Goal: Information Seeking & Learning: Learn about a topic

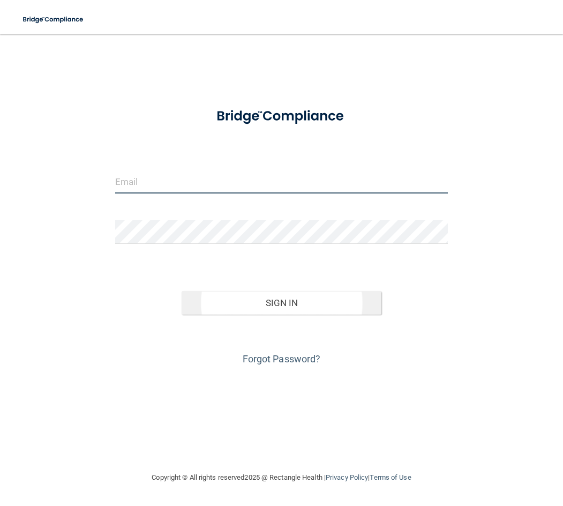
type input "[PERSON_NAME][EMAIL_ADDRESS][DOMAIN_NAME]"
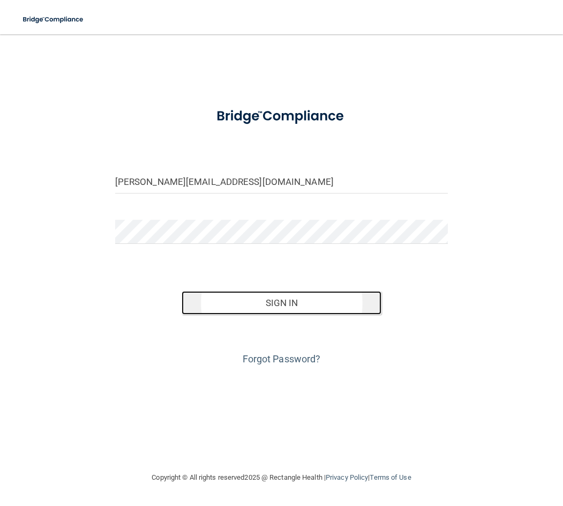
click at [271, 314] on button "Sign In" at bounding box center [282, 303] width 200 height 24
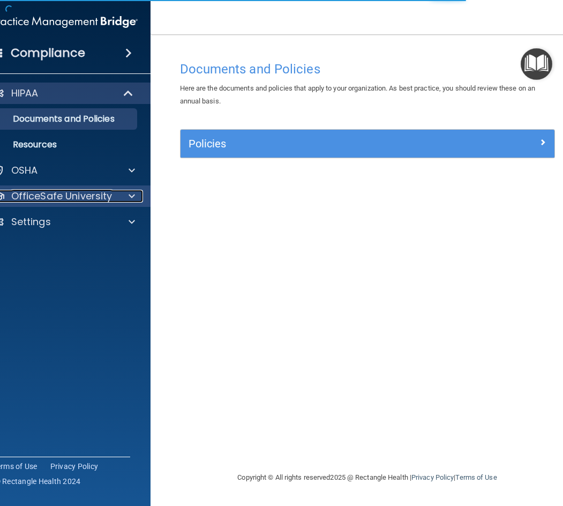
click at [68, 194] on p "OfficeSafe University" at bounding box center [61, 196] width 101 height 13
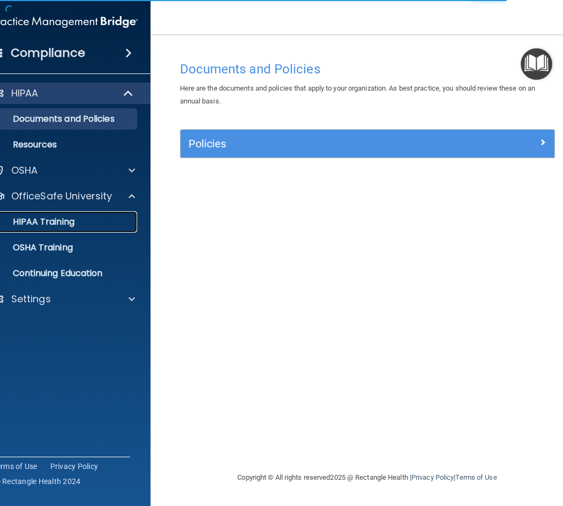
click at [60, 221] on p "HIPAA Training" at bounding box center [30, 222] width 88 height 11
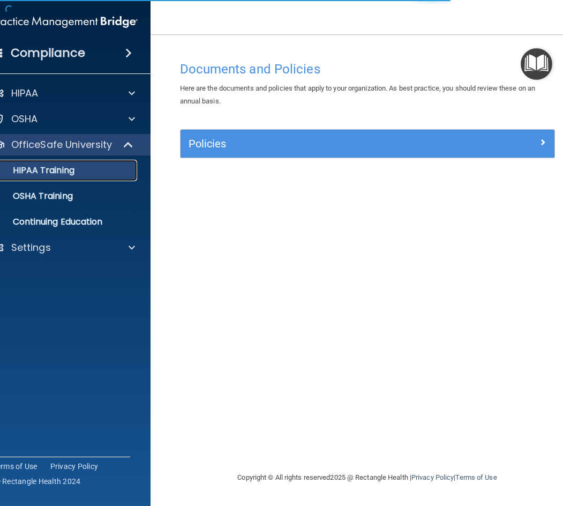
click at [58, 171] on p "HIPAA Training" at bounding box center [30, 170] width 88 height 11
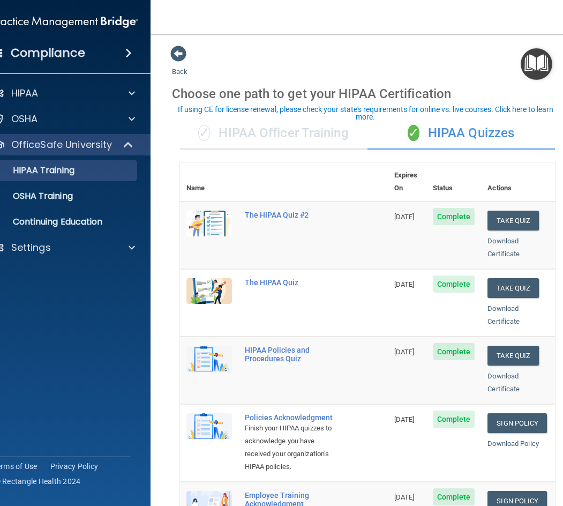
click at [285, 136] on div "✓ HIPAA Officer Training" at bounding box center [274, 133] width 188 height 32
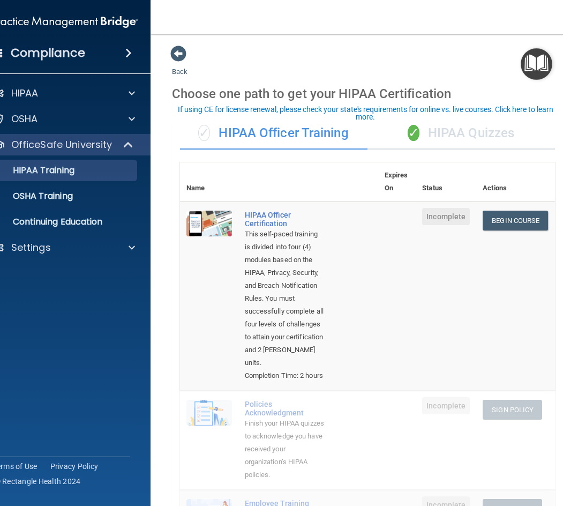
click at [455, 131] on div "✓ HIPAA Quizzes" at bounding box center [462, 133] width 188 height 32
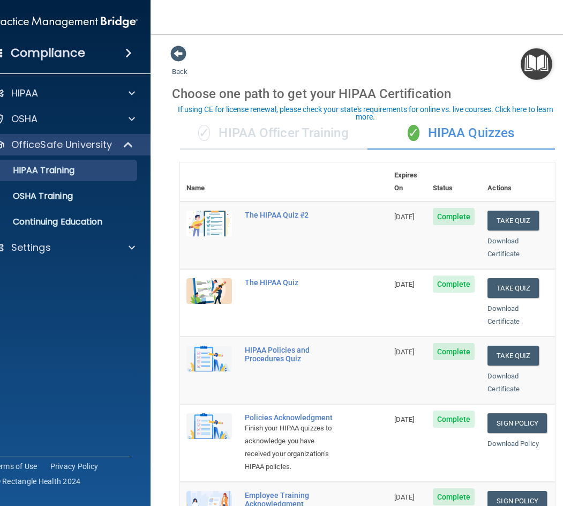
click at [228, 139] on div "✓ HIPAA Officer Training" at bounding box center [274, 133] width 188 height 32
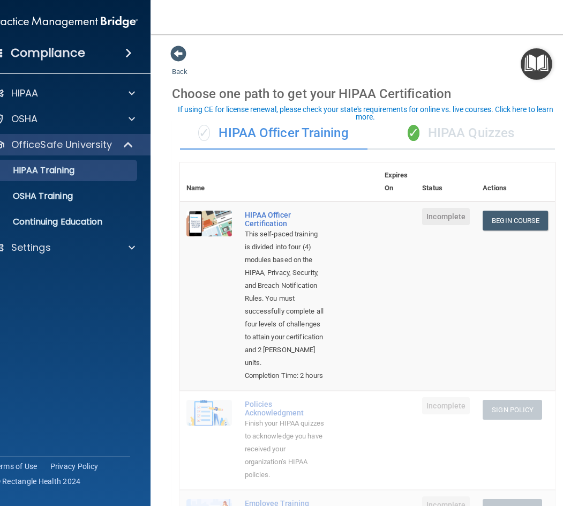
click at [487, 132] on div "✓ HIPAA Quizzes" at bounding box center [462, 133] width 188 height 32
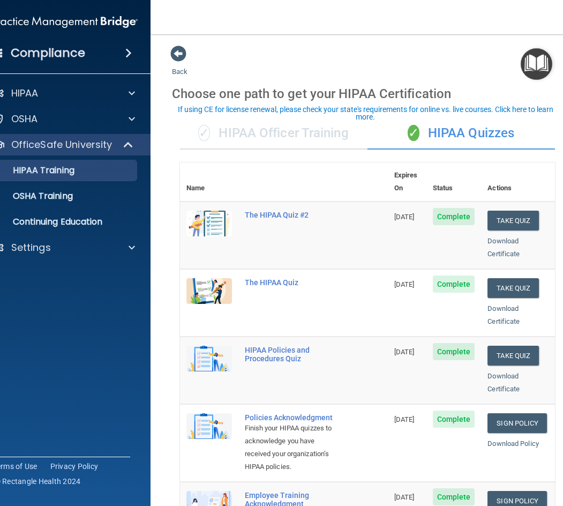
click at [251, 144] on div "✓ HIPAA Officer Training" at bounding box center [274, 133] width 188 height 32
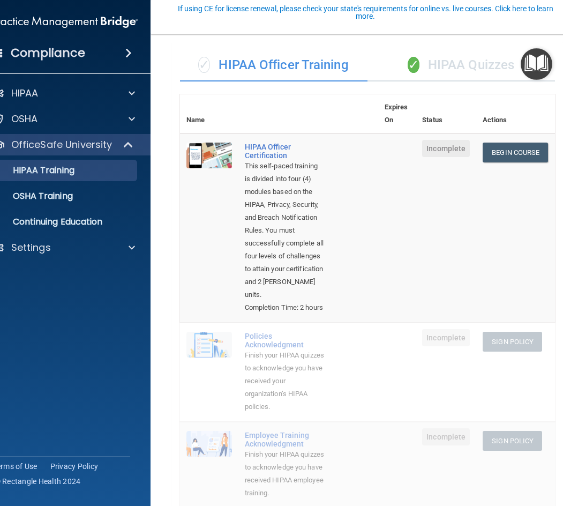
scroll to position [110, 0]
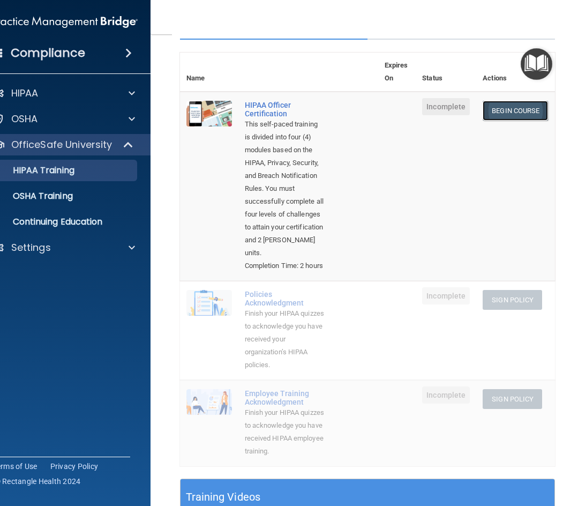
click at [510, 107] on link "Begin Course" at bounding box center [515, 111] width 65 height 20
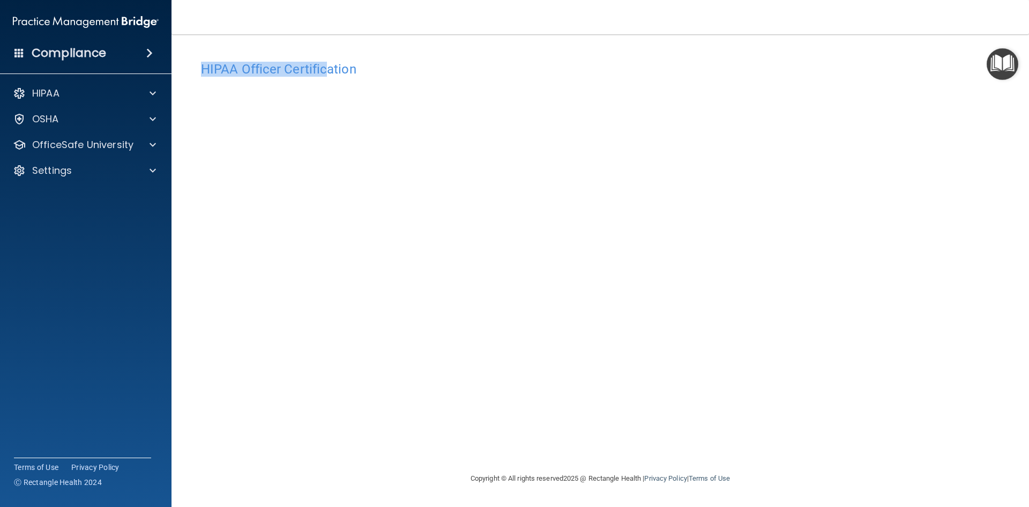
drag, startPoint x: 328, startPoint y: 29, endPoint x: 337, endPoint y: 65, distance: 37.4
click at [331, 61] on div "Toggle navigation Kylie Van De Kreeke kylie.vandekreeke@greenbayoralsurgery.com…" at bounding box center [601, 253] width 858 height 507
click at [351, 73] on h4 "HIPAA Officer Certification" at bounding box center [600, 69] width 799 height 14
click at [563, 65] on img "Open Resource Center" at bounding box center [1003, 64] width 32 height 32
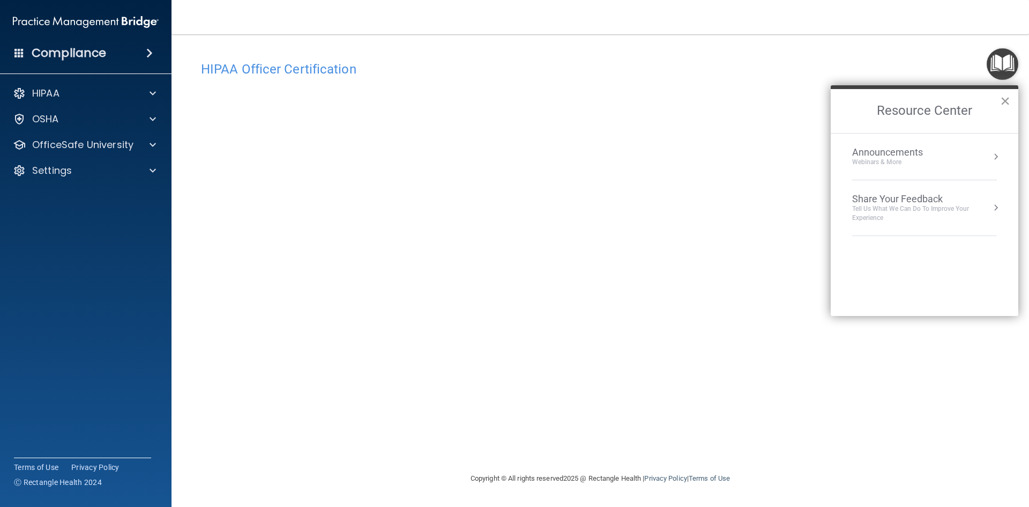
click at [563, 97] on div "Resource Center ×" at bounding box center [925, 109] width 188 height 48
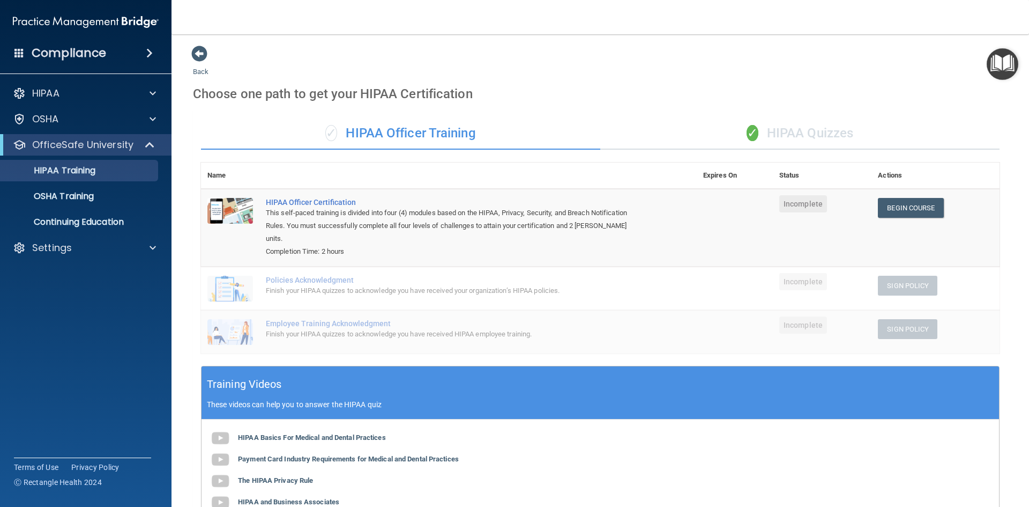
scroll to position [110, 0]
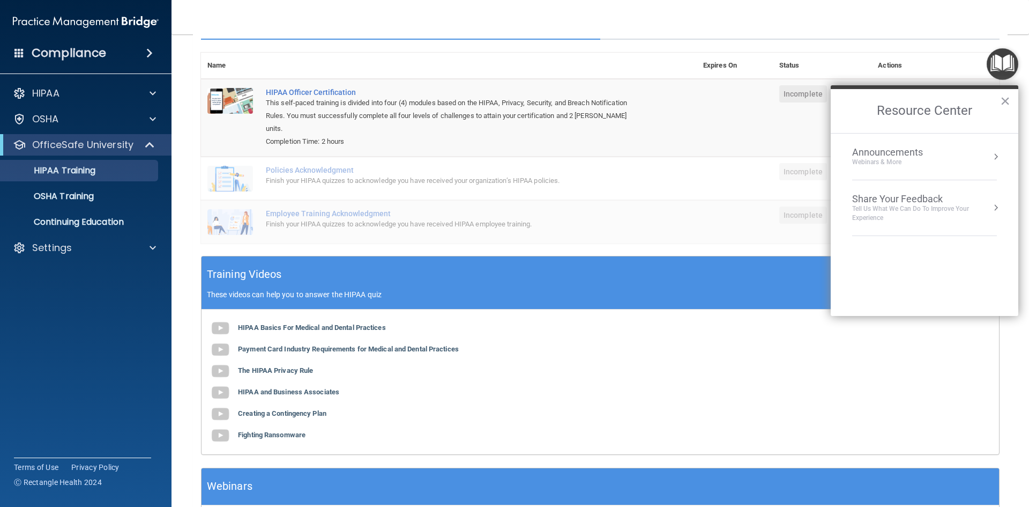
drag, startPoint x: 747, startPoint y: 140, endPoint x: 806, endPoint y: 117, distance: 63.3
click at [749, 138] on td at bounding box center [735, 118] width 76 height 78
click at [1014, 102] on h2 "Resource Center" at bounding box center [925, 111] width 188 height 44
click at [1008, 102] on button "×" at bounding box center [1005, 100] width 10 height 17
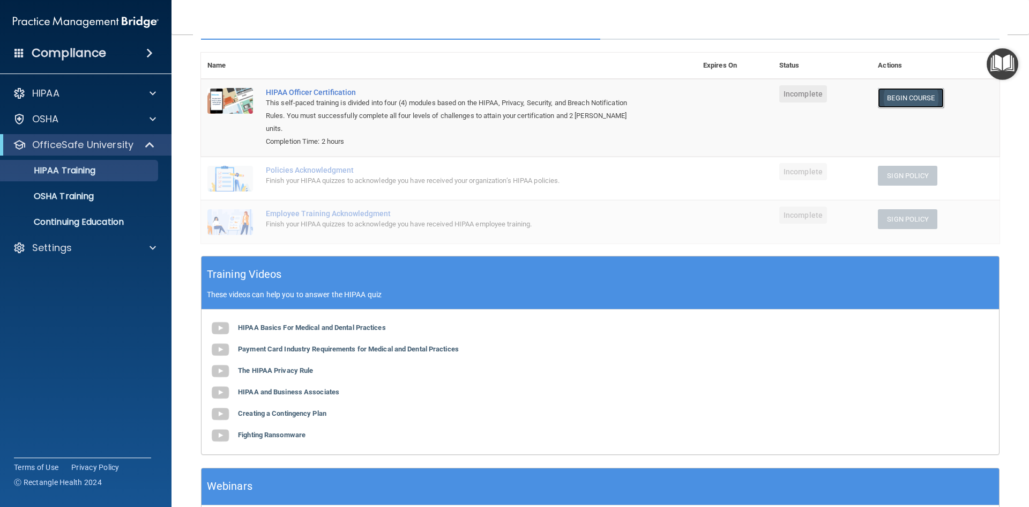
click at [914, 98] on link "Begin Course" at bounding box center [910, 98] width 65 height 20
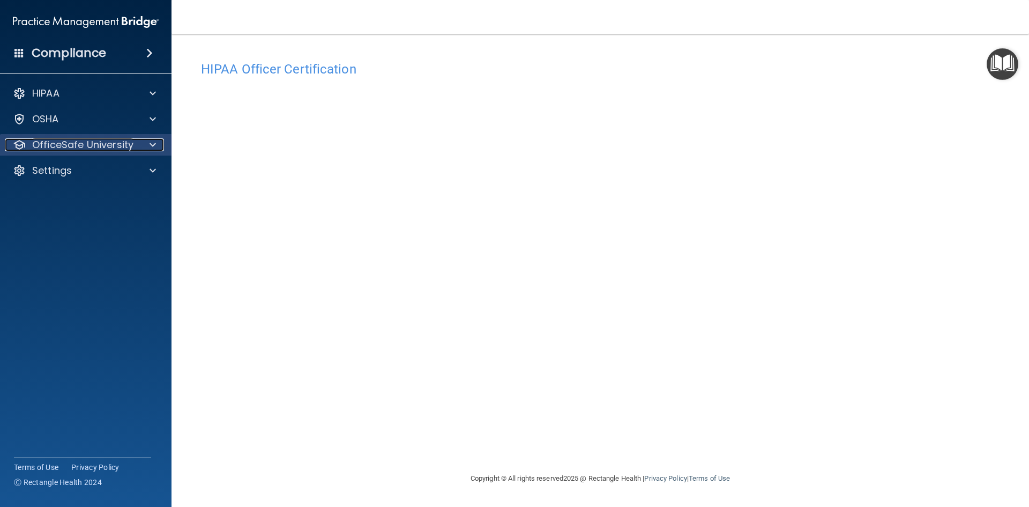
click at [140, 149] on div at bounding box center [151, 144] width 27 height 13
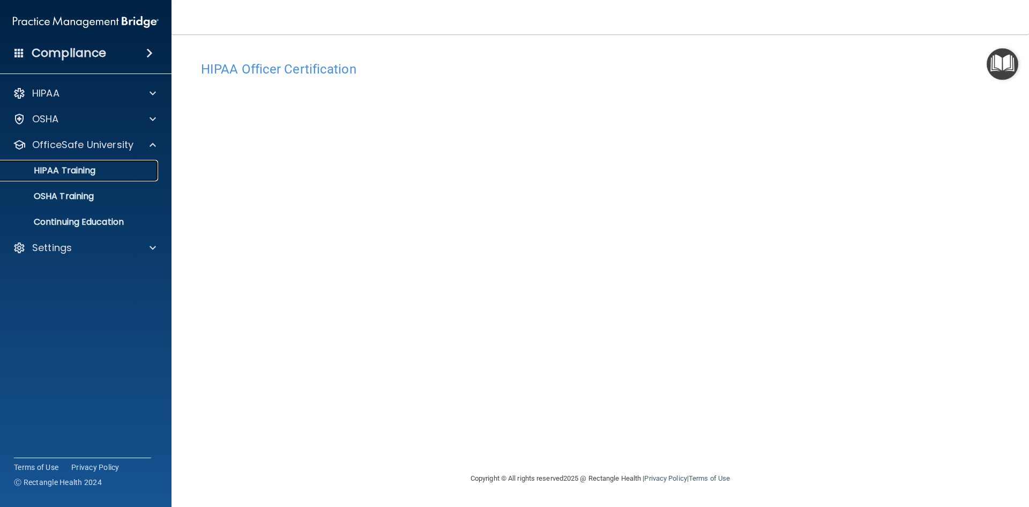
click at [121, 168] on div "HIPAA Training" at bounding box center [80, 170] width 146 height 11
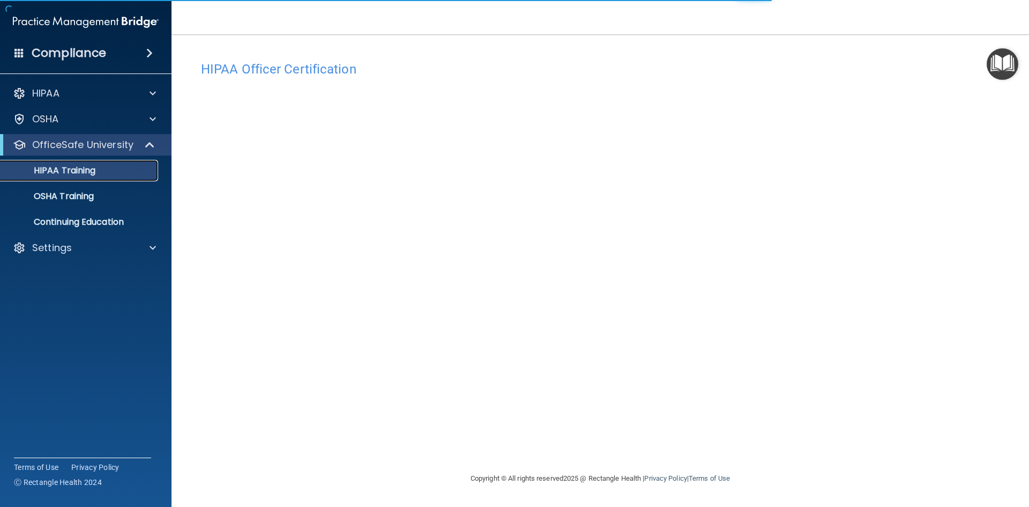
click at [107, 173] on div "HIPAA Training" at bounding box center [80, 170] width 146 height 11
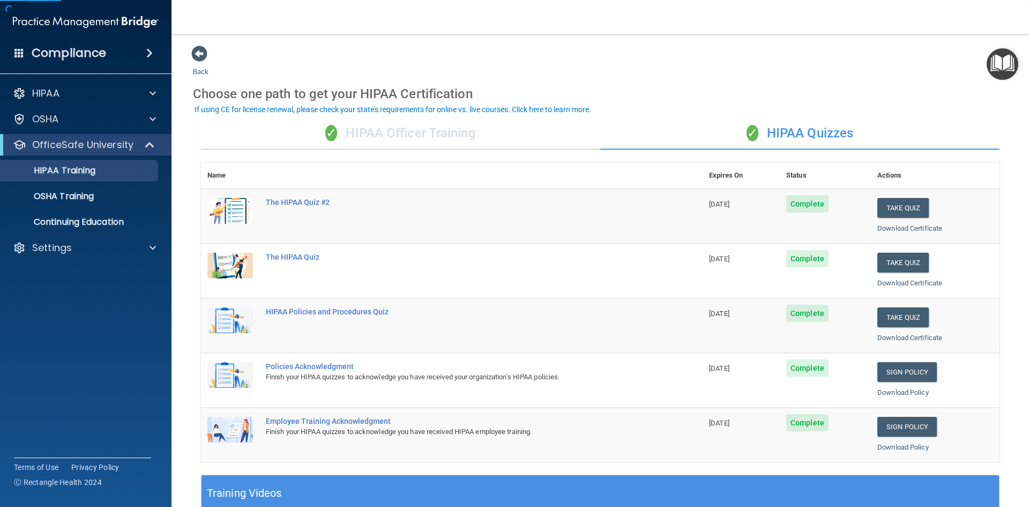
click at [388, 130] on div "✓ HIPAA Officer Training" at bounding box center [400, 133] width 399 height 32
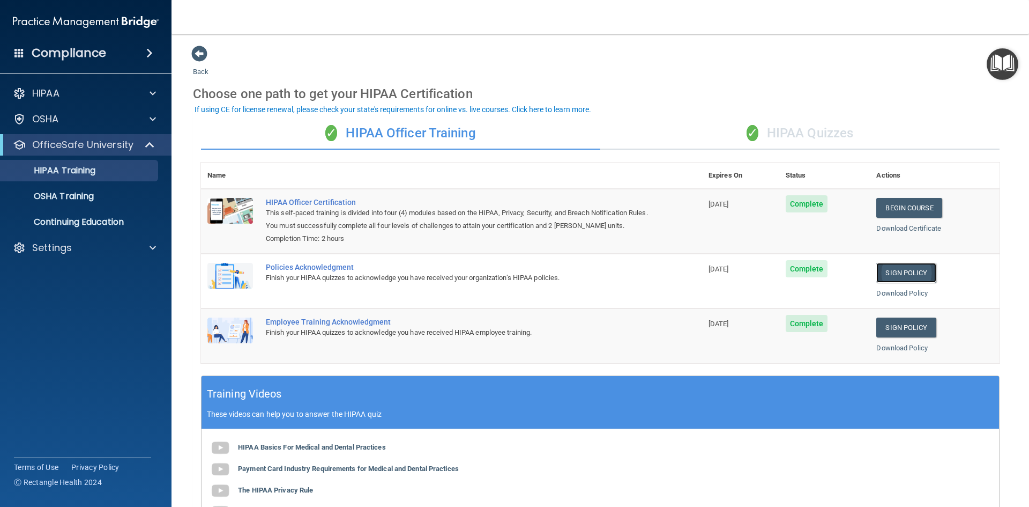
click at [911, 269] on link "Sign Policy" at bounding box center [906, 273] width 60 height 20
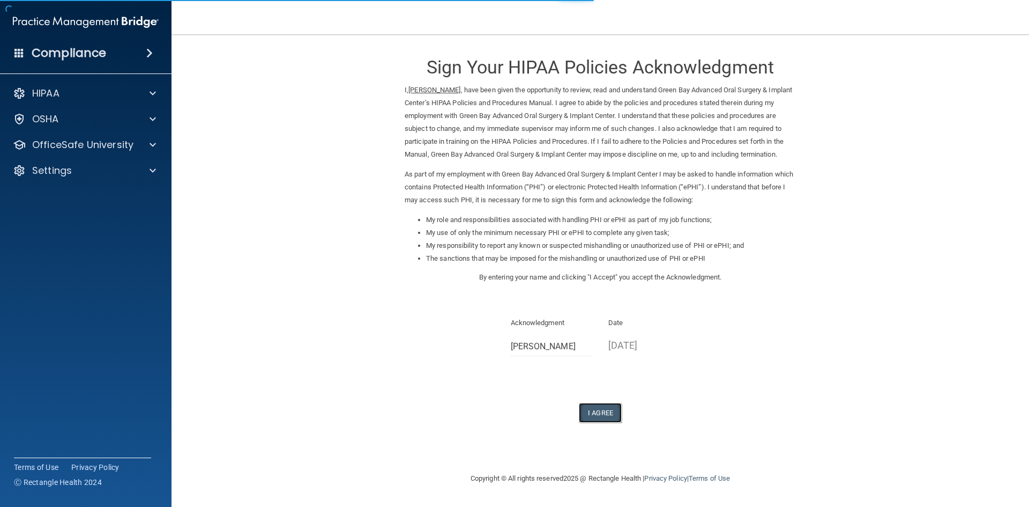
click at [600, 422] on button "I Agree" at bounding box center [600, 413] width 43 height 20
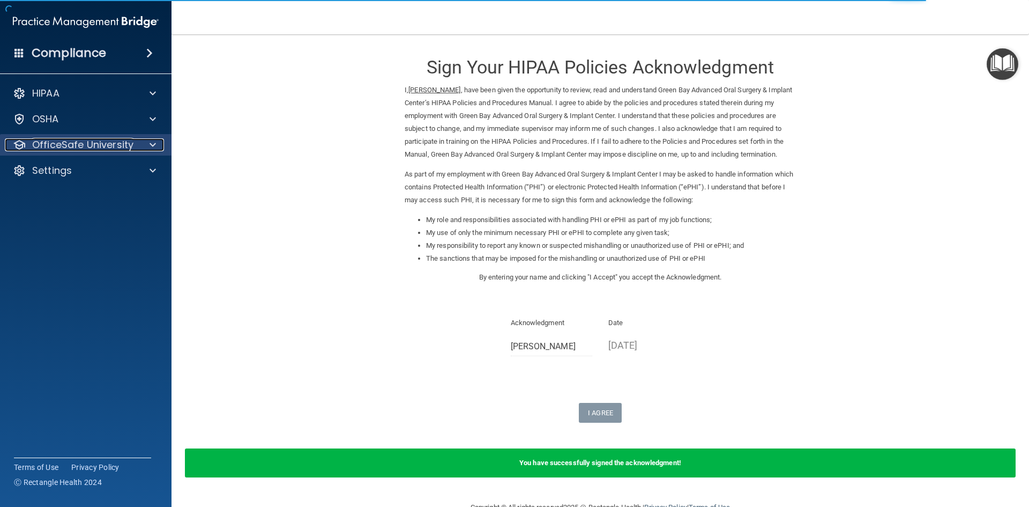
drag, startPoint x: 133, startPoint y: 139, endPoint x: 141, endPoint y: 148, distance: 11.4
click at [133, 139] on div "OfficeSafe University" at bounding box center [71, 144] width 133 height 13
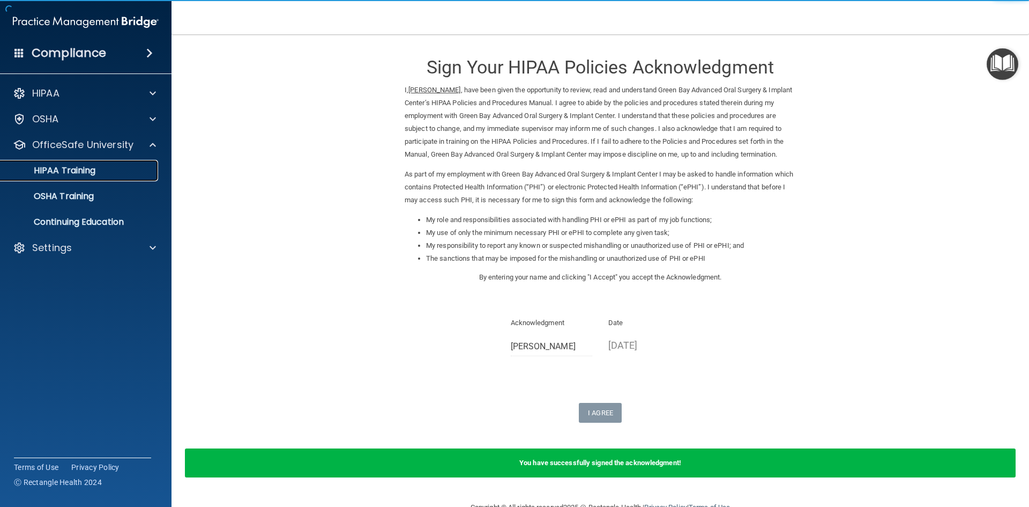
click at [90, 167] on p "HIPAA Training" at bounding box center [51, 170] width 88 height 11
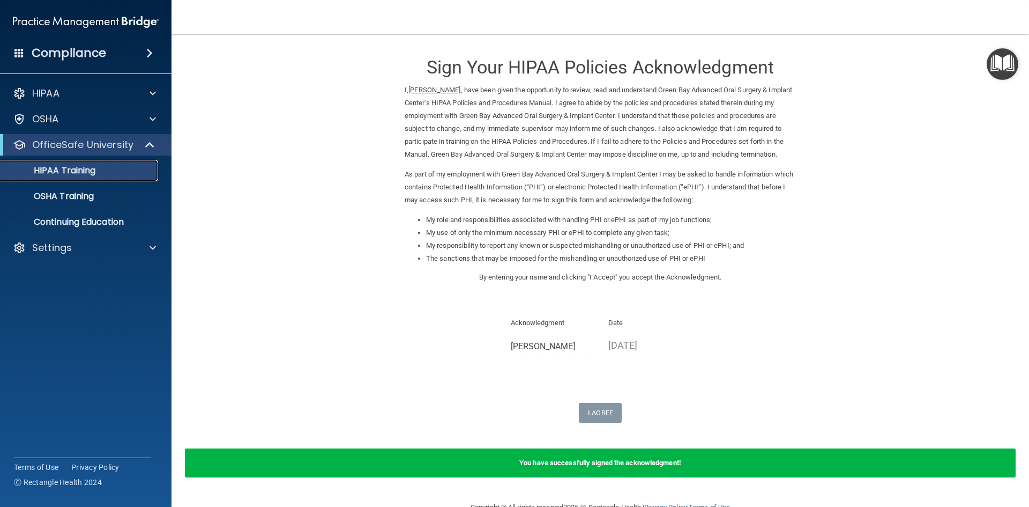
click at [90, 167] on p "HIPAA Training" at bounding box center [51, 170] width 88 height 11
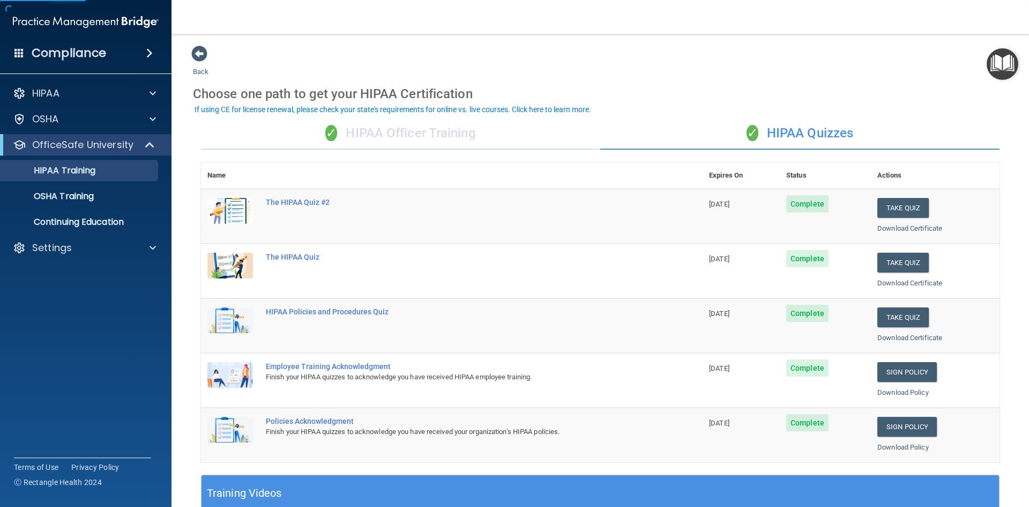
click at [392, 137] on div "✓ HIPAA Officer Training" at bounding box center [400, 133] width 399 height 32
